Goal: Transaction & Acquisition: Purchase product/service

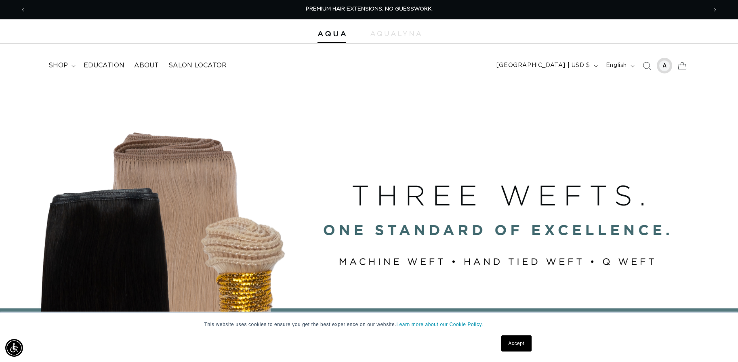
click at [664, 65] on div at bounding box center [664, 65] width 11 height 11
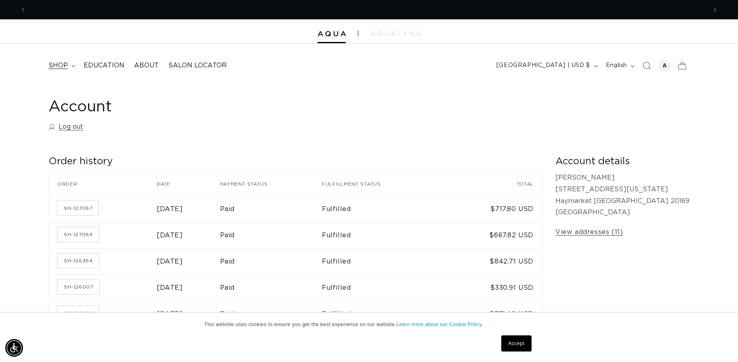
scroll to position [0, 1362]
click at [62, 65] on span "shop" at bounding box center [57, 65] width 19 height 8
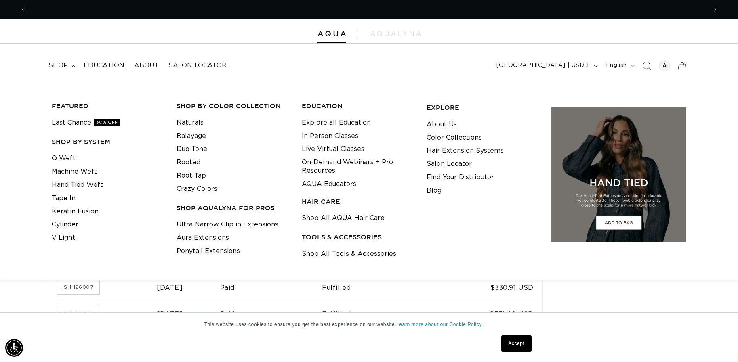
scroll to position [0, 681]
click at [645, 64] on icon "Search" at bounding box center [647, 66] width 8 height 8
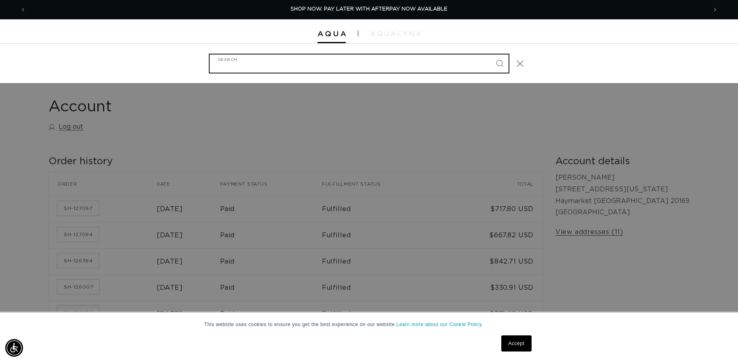
drag, startPoint x: 314, startPoint y: 63, endPoint x: 310, endPoint y: 60, distance: 4.3
click at [310, 60] on input "Search" at bounding box center [359, 64] width 299 height 18
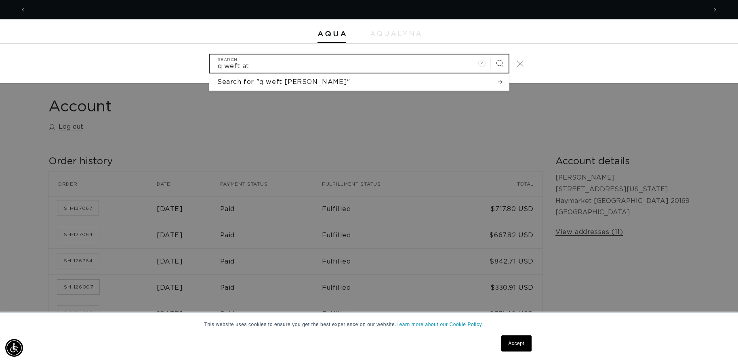
scroll to position [0, 0]
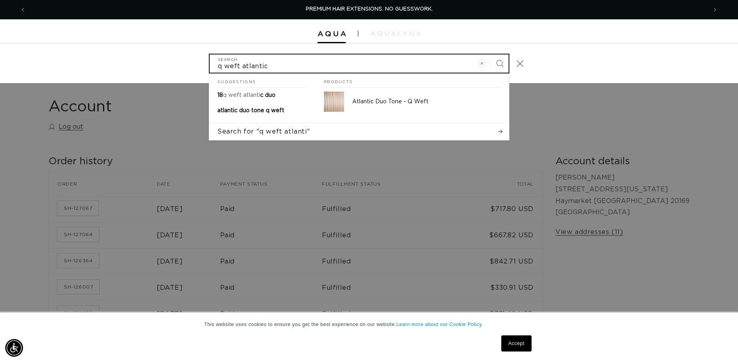
type input "q weft atlantic"
click at [500, 63] on button "Search" at bounding box center [500, 64] width 18 height 18
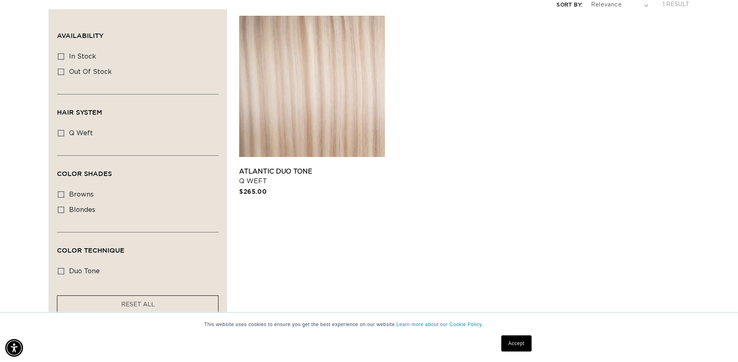
scroll to position [194, 0]
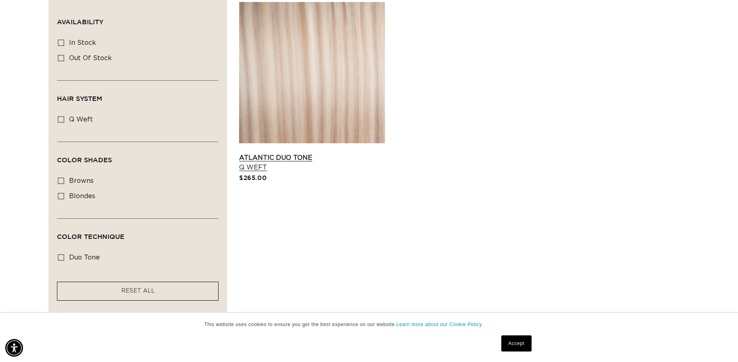
click at [332, 153] on link "Atlantic Duo Tone Q Weft" at bounding box center [312, 162] width 146 height 19
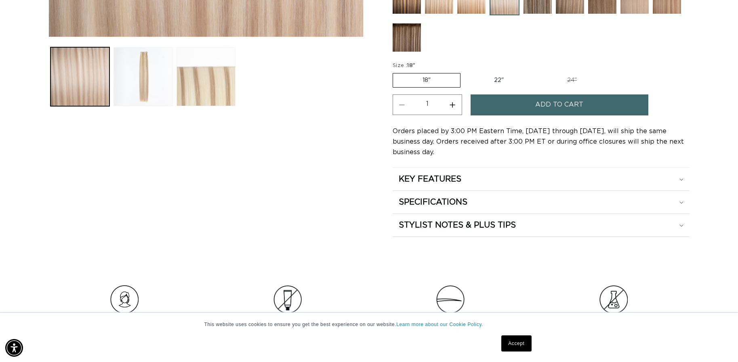
scroll to position [0, 681]
click at [547, 107] on span "Add to cart" at bounding box center [559, 105] width 48 height 21
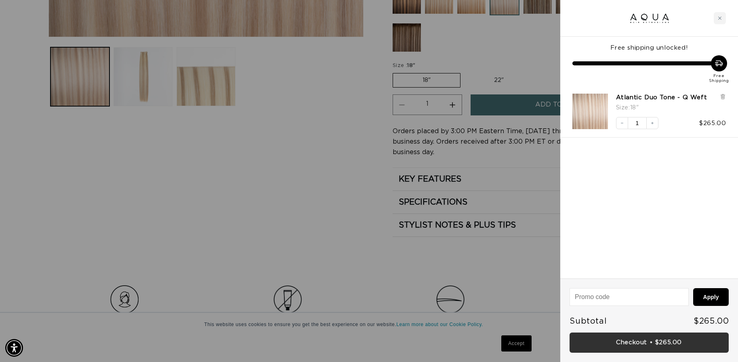
scroll to position [0, 0]
click at [661, 343] on link "Checkout • $265.00" at bounding box center [649, 343] width 159 height 21
